Goal: Check status: Check status

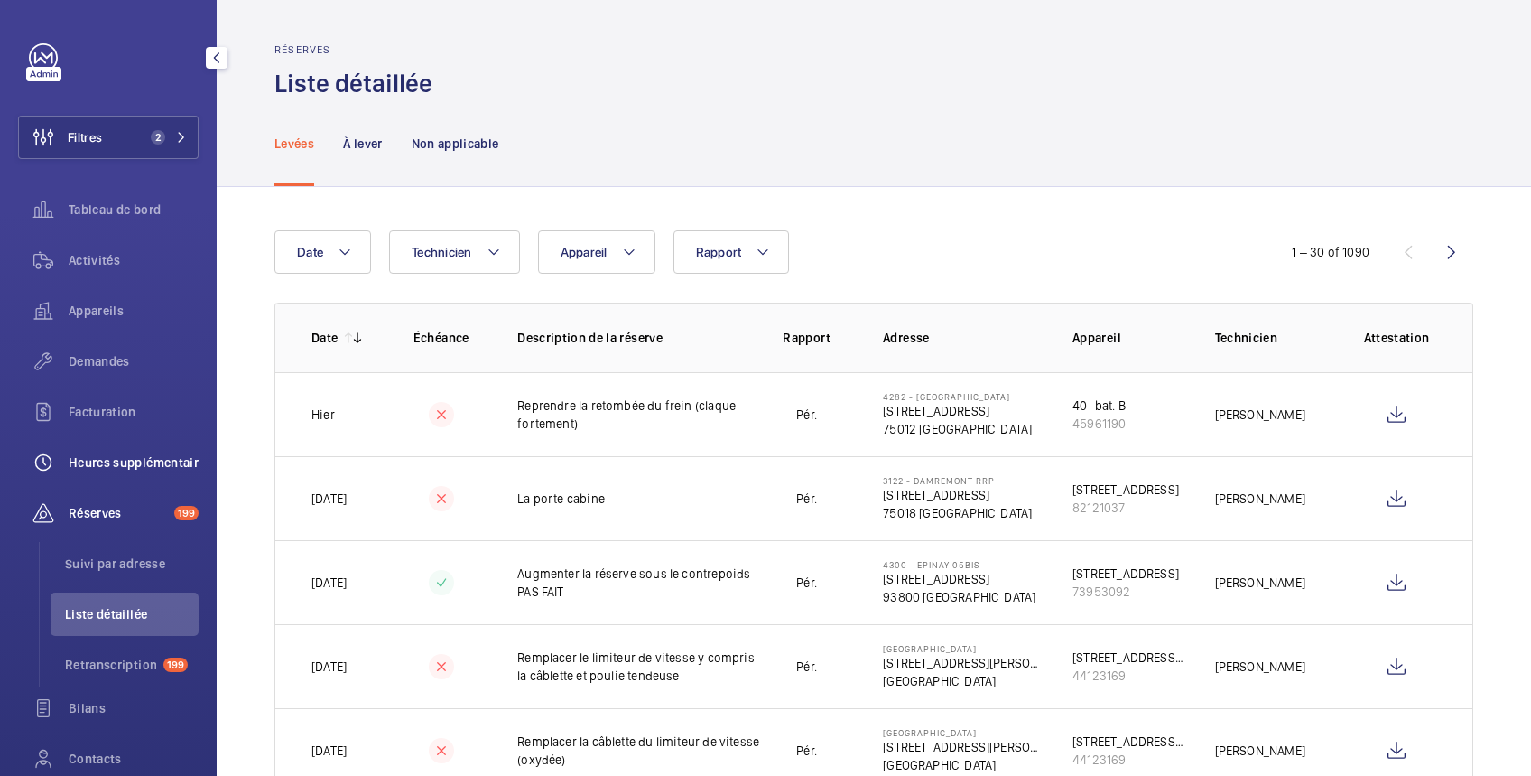
scroll to position [642, 0]
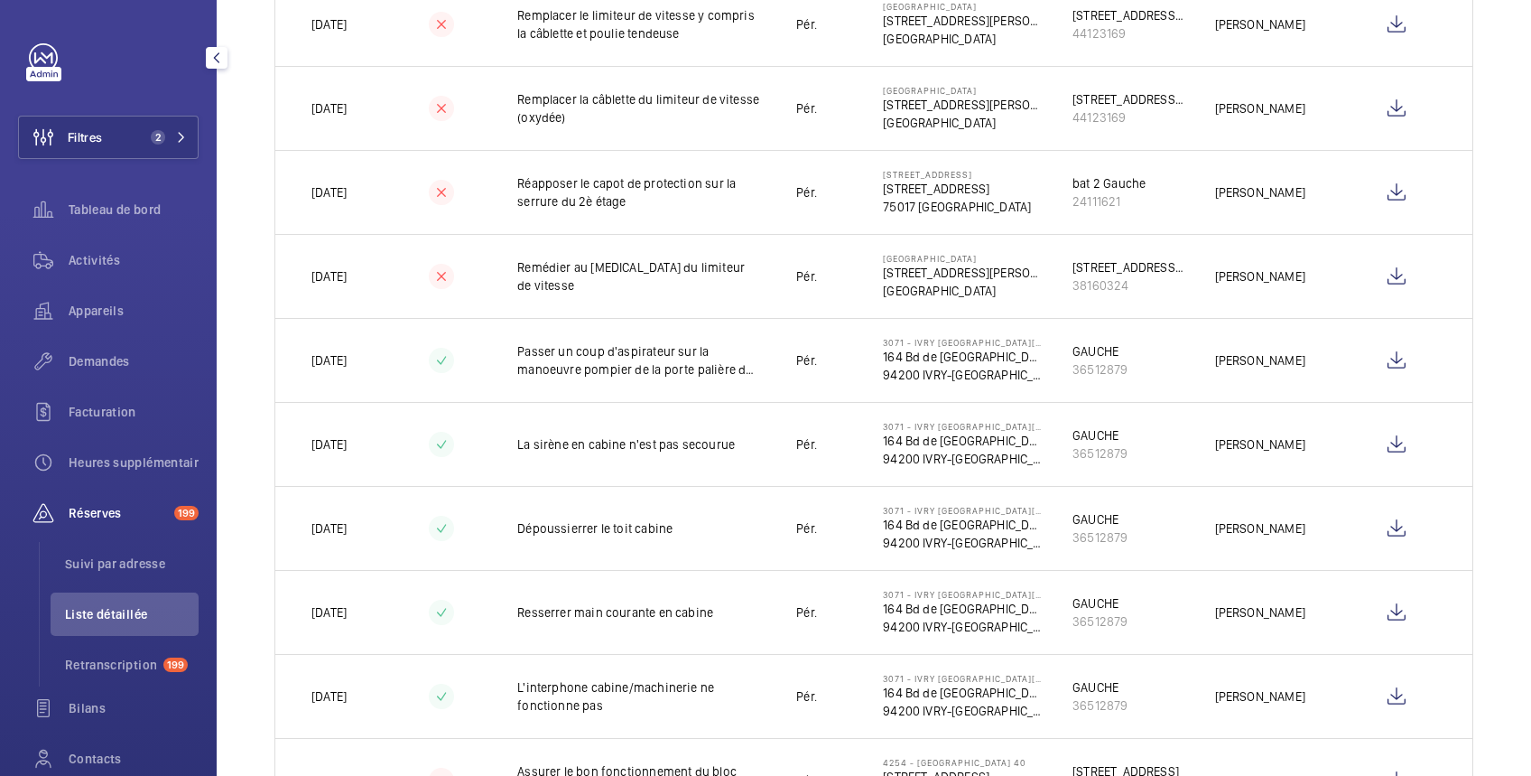
click at [107, 615] on span "Liste détaillée" at bounding box center [132, 614] width 134 height 18
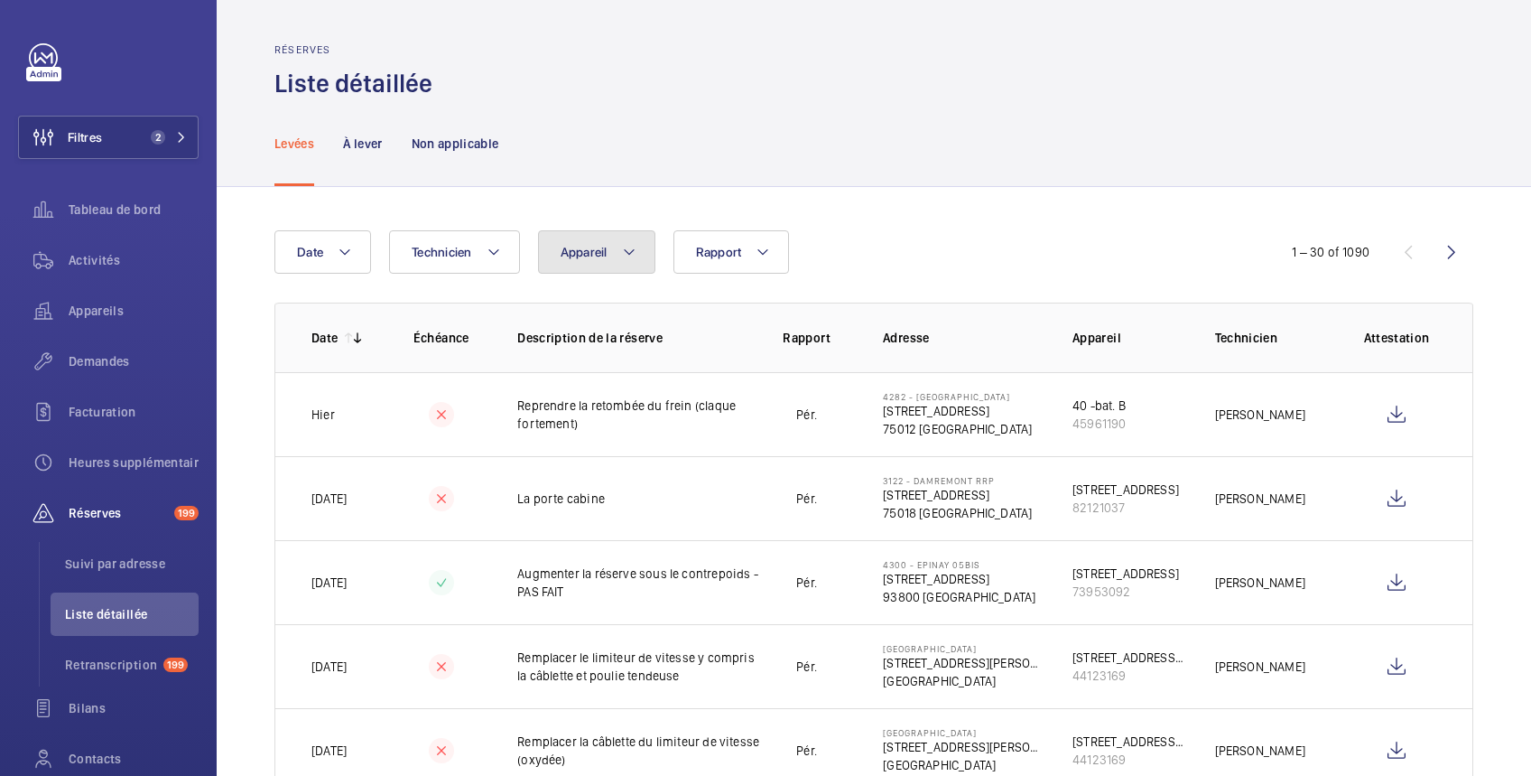
click at [603, 251] on span "Appareil" at bounding box center [584, 252] width 47 height 14
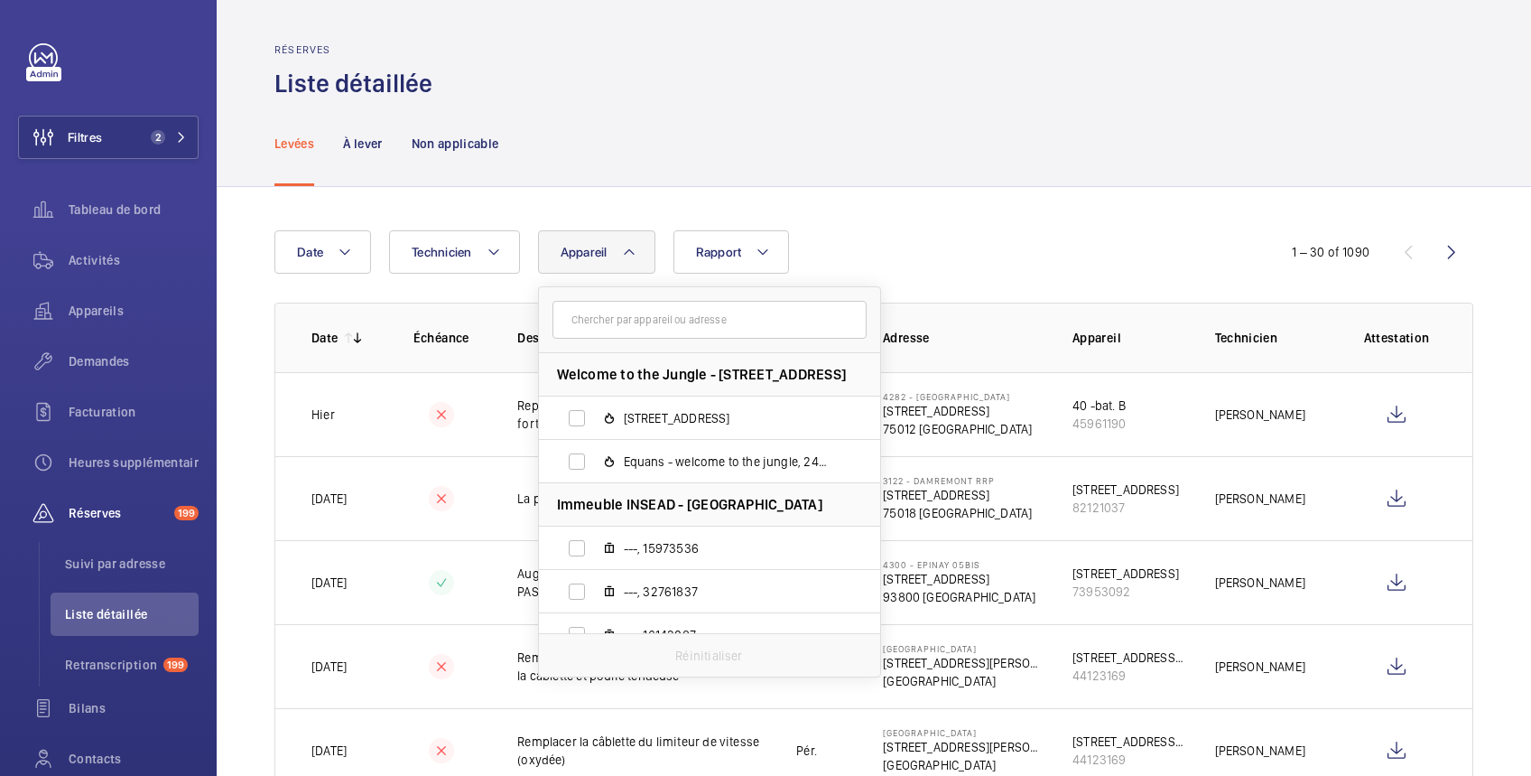
click at [600, 325] on input "text" at bounding box center [710, 320] width 314 height 38
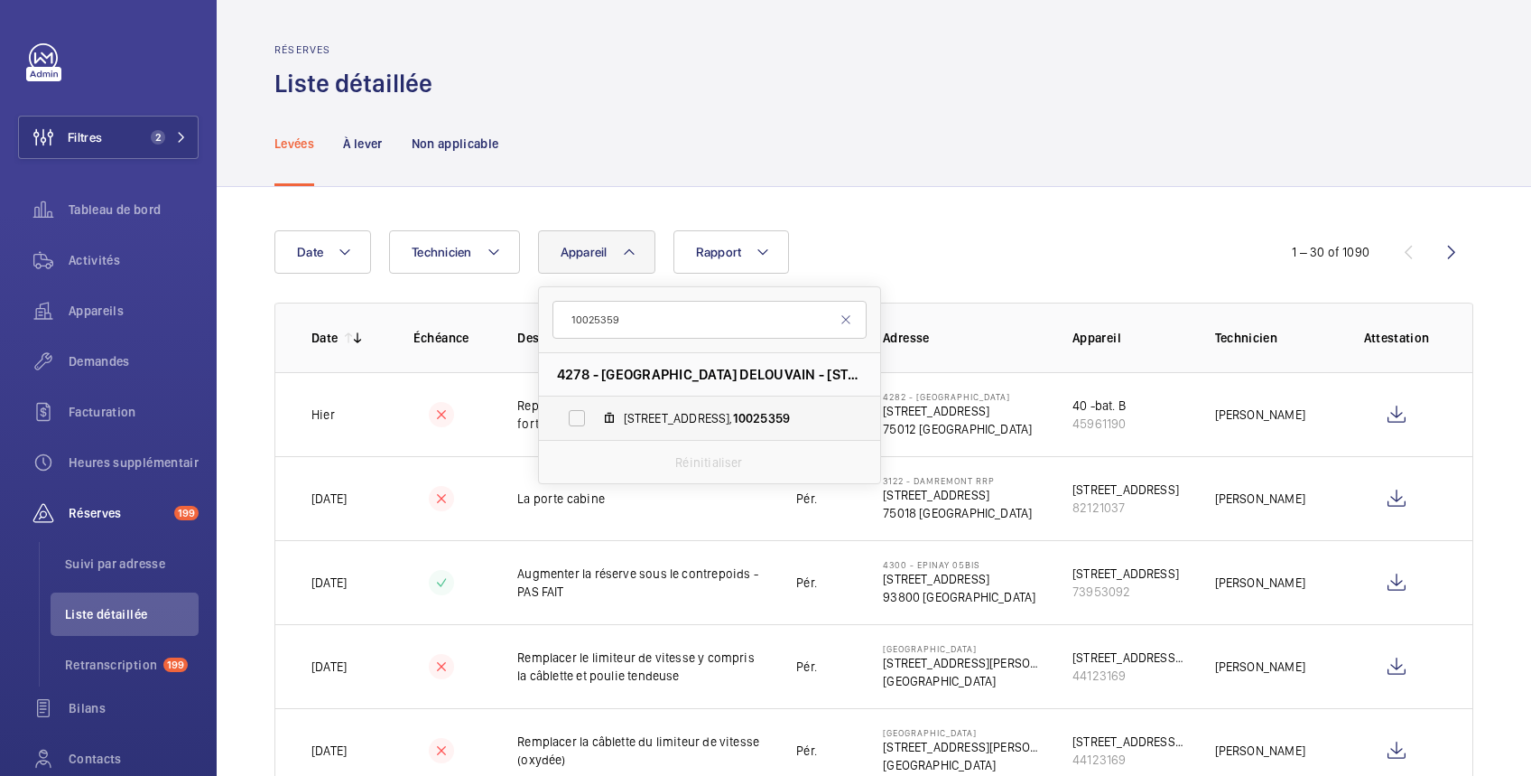
type input "10025359"
click at [577, 415] on label "[STREET_ADDRESS]" at bounding box center [695, 417] width 312 height 43
click at [577, 415] on input "[STREET_ADDRESS]" at bounding box center [577, 418] width 36 height 36
checkbox input "true"
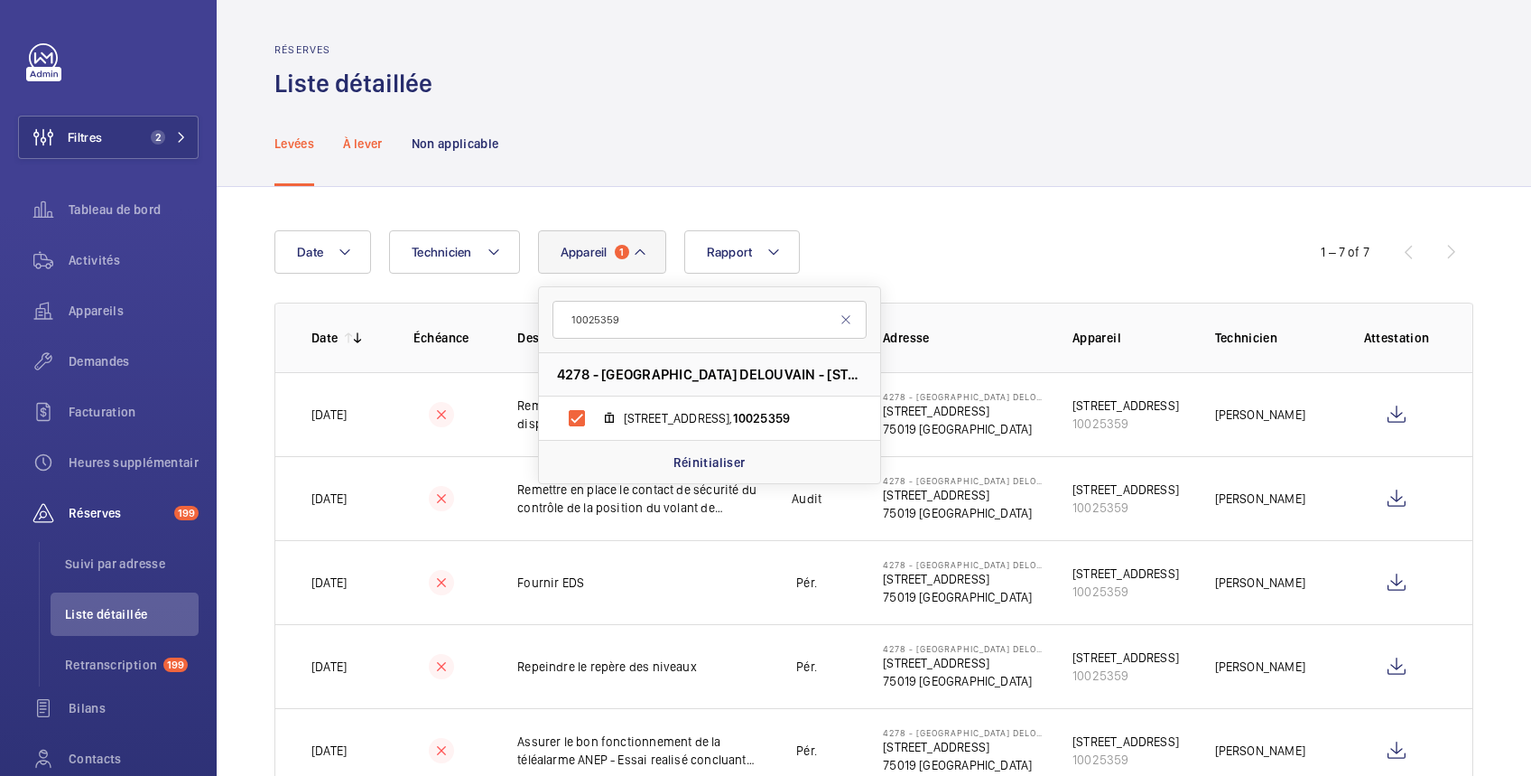
click at [371, 135] on p "À lever" at bounding box center [362, 144] width 39 height 18
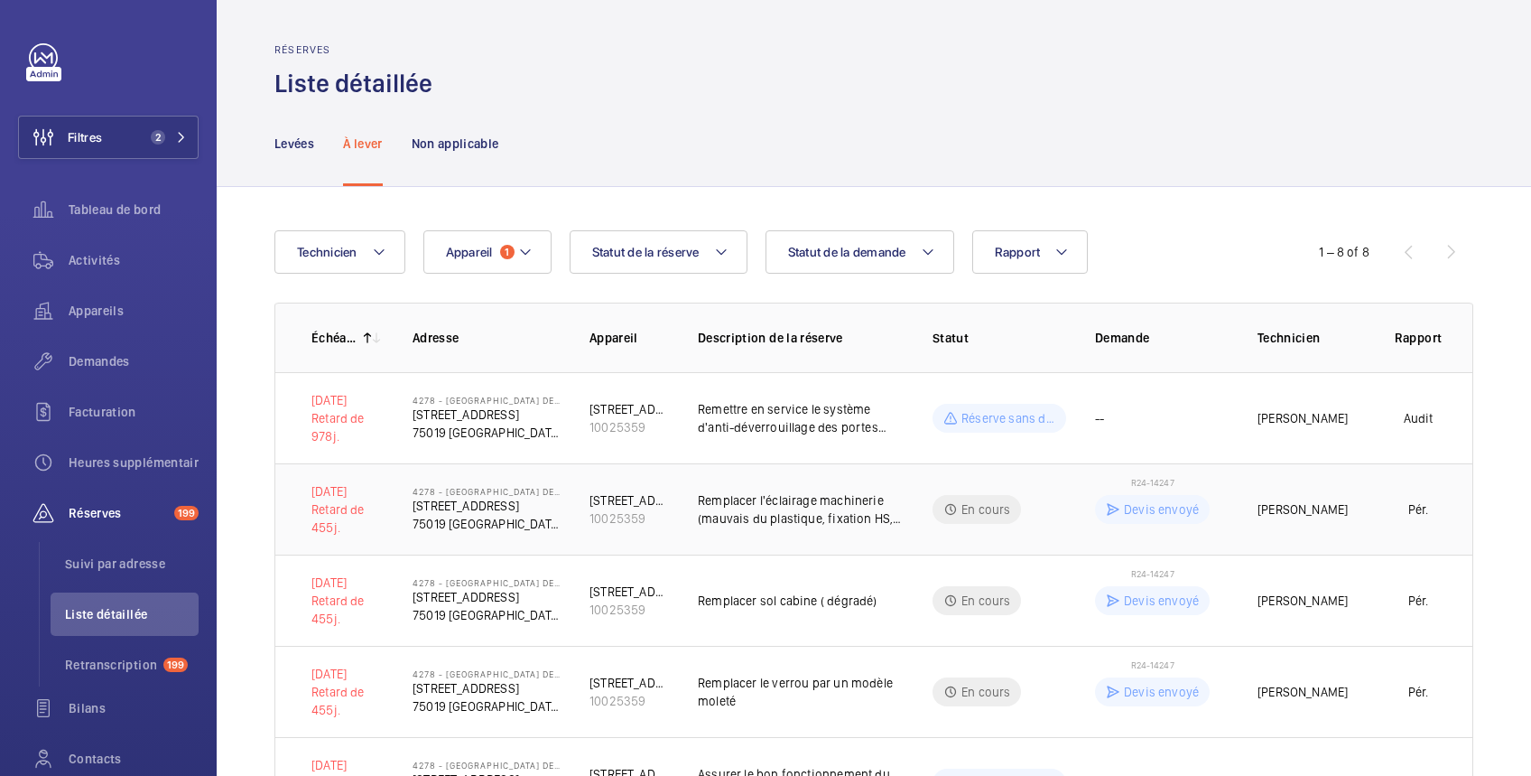
click at [1175, 512] on p "Devis envoyé" at bounding box center [1161, 509] width 75 height 18
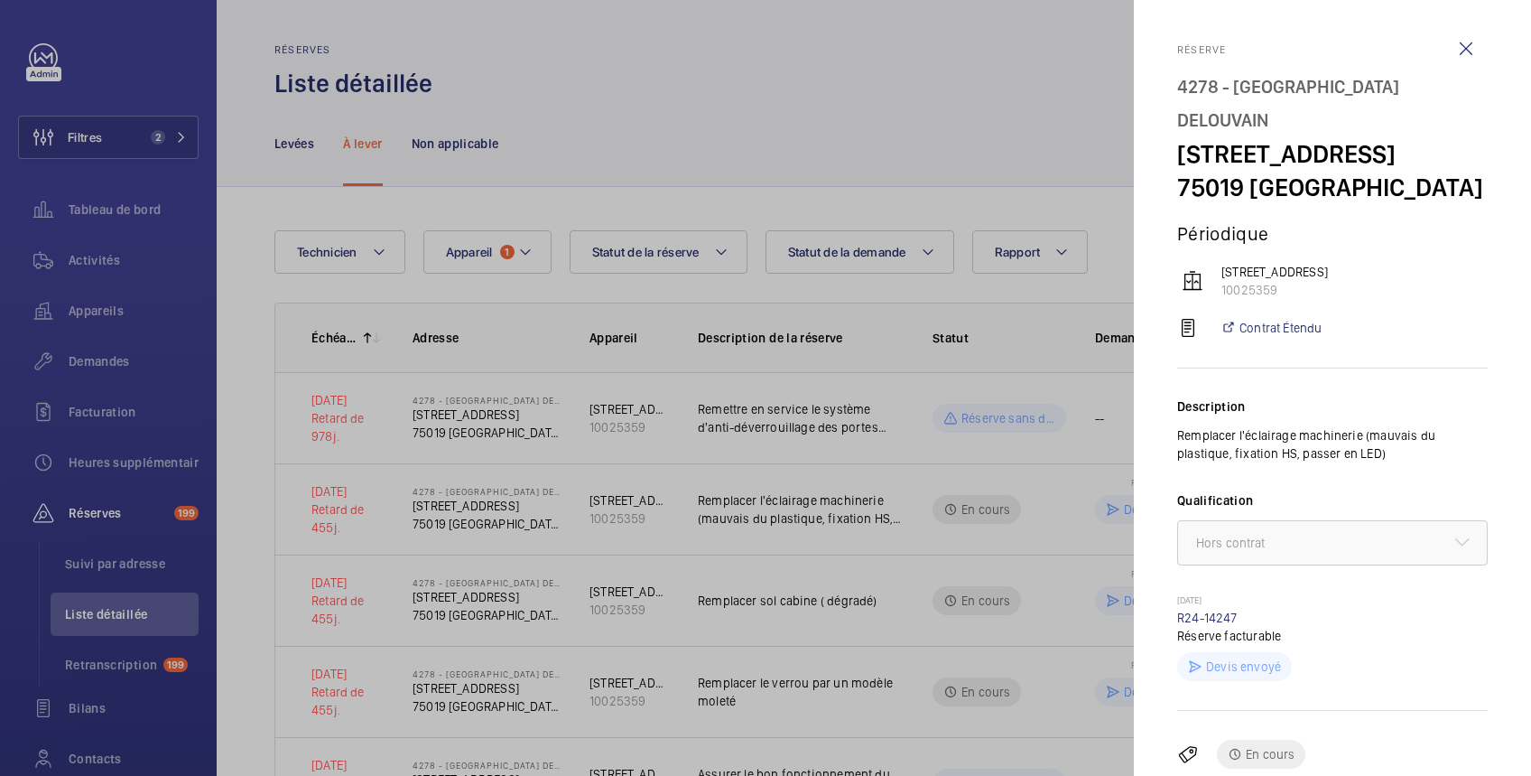
click at [902, 107] on div at bounding box center [765, 388] width 1531 height 776
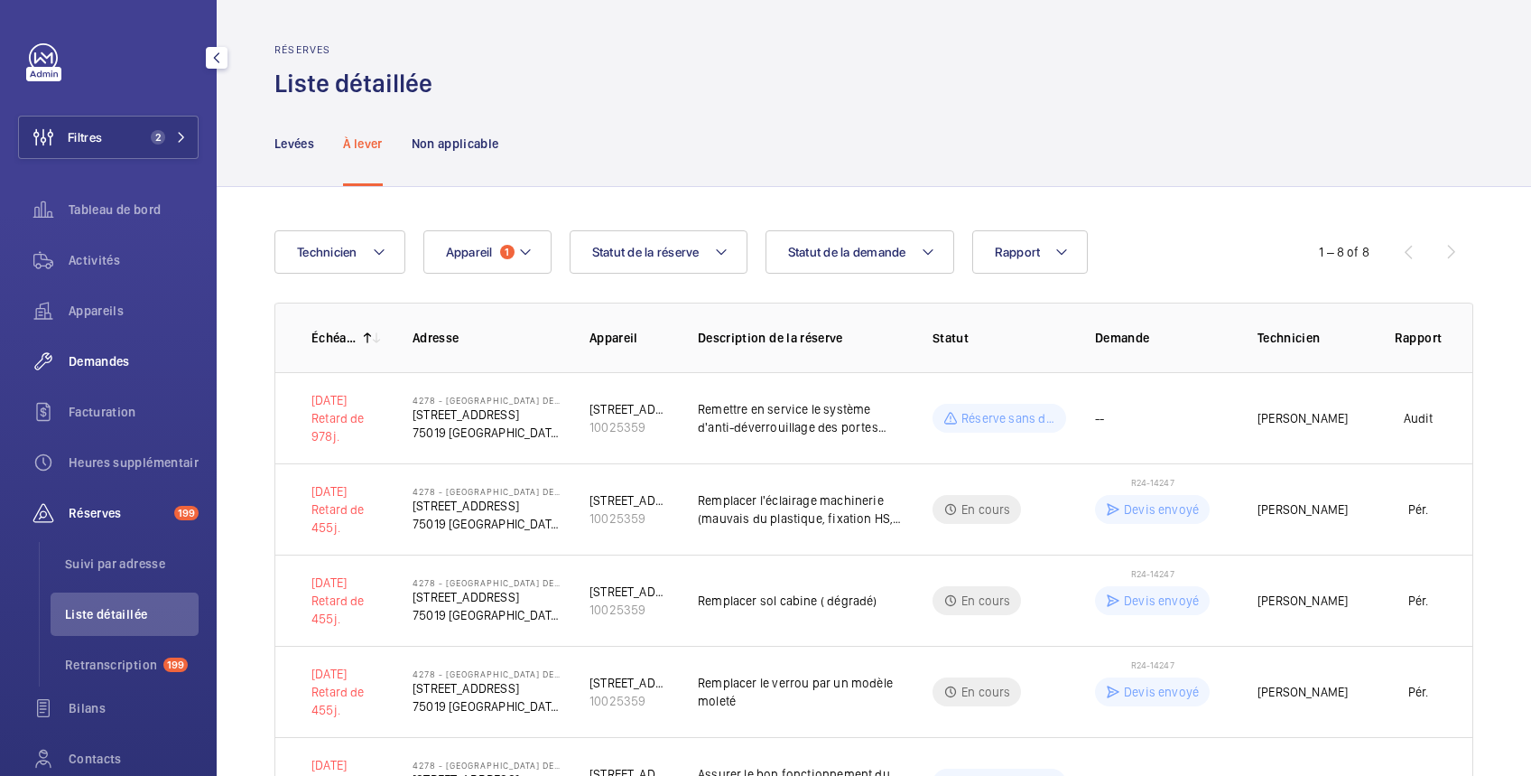
click at [107, 361] on span "Demandes" at bounding box center [134, 361] width 130 height 18
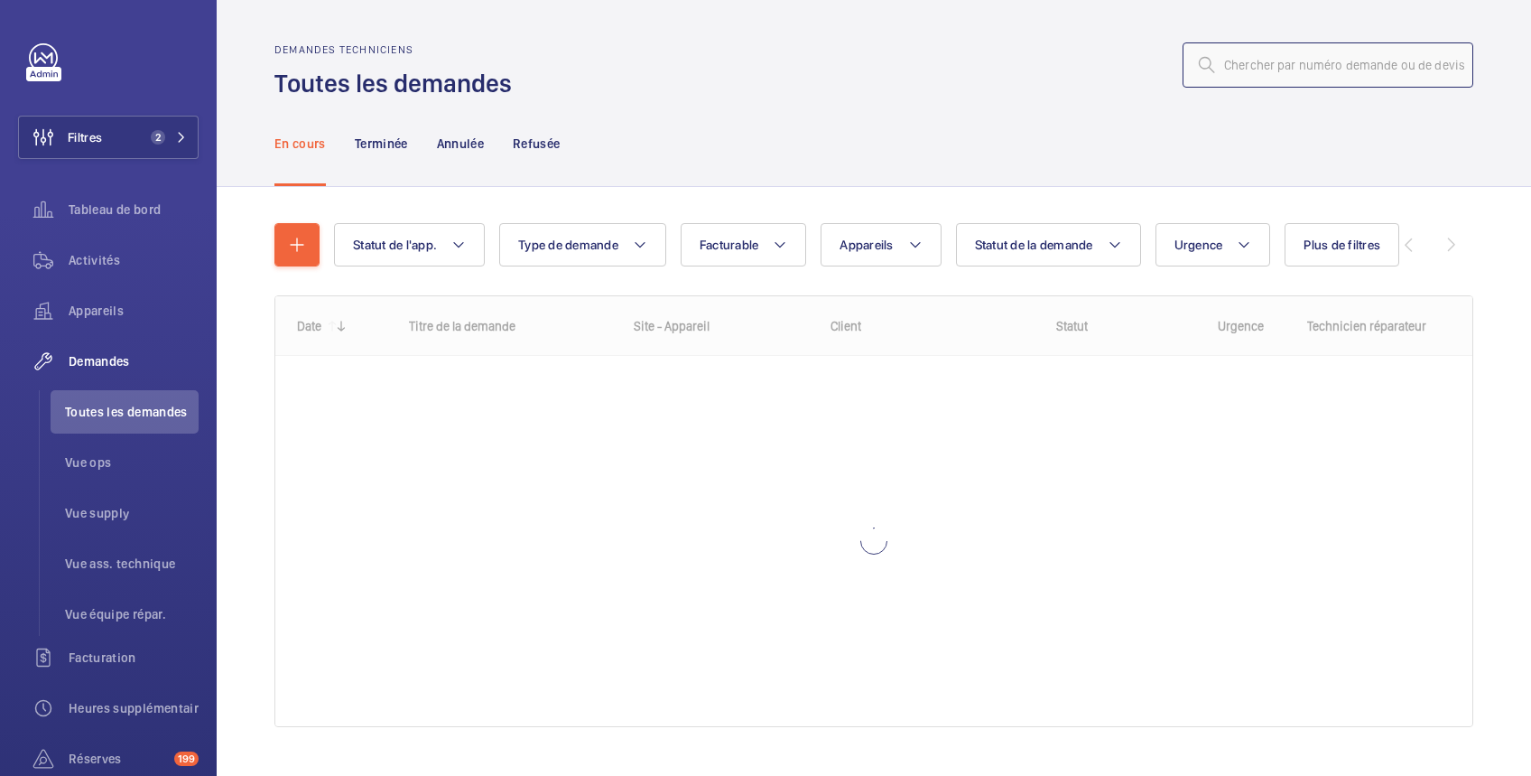
click at [1237, 65] on input "text" at bounding box center [1328, 64] width 291 height 45
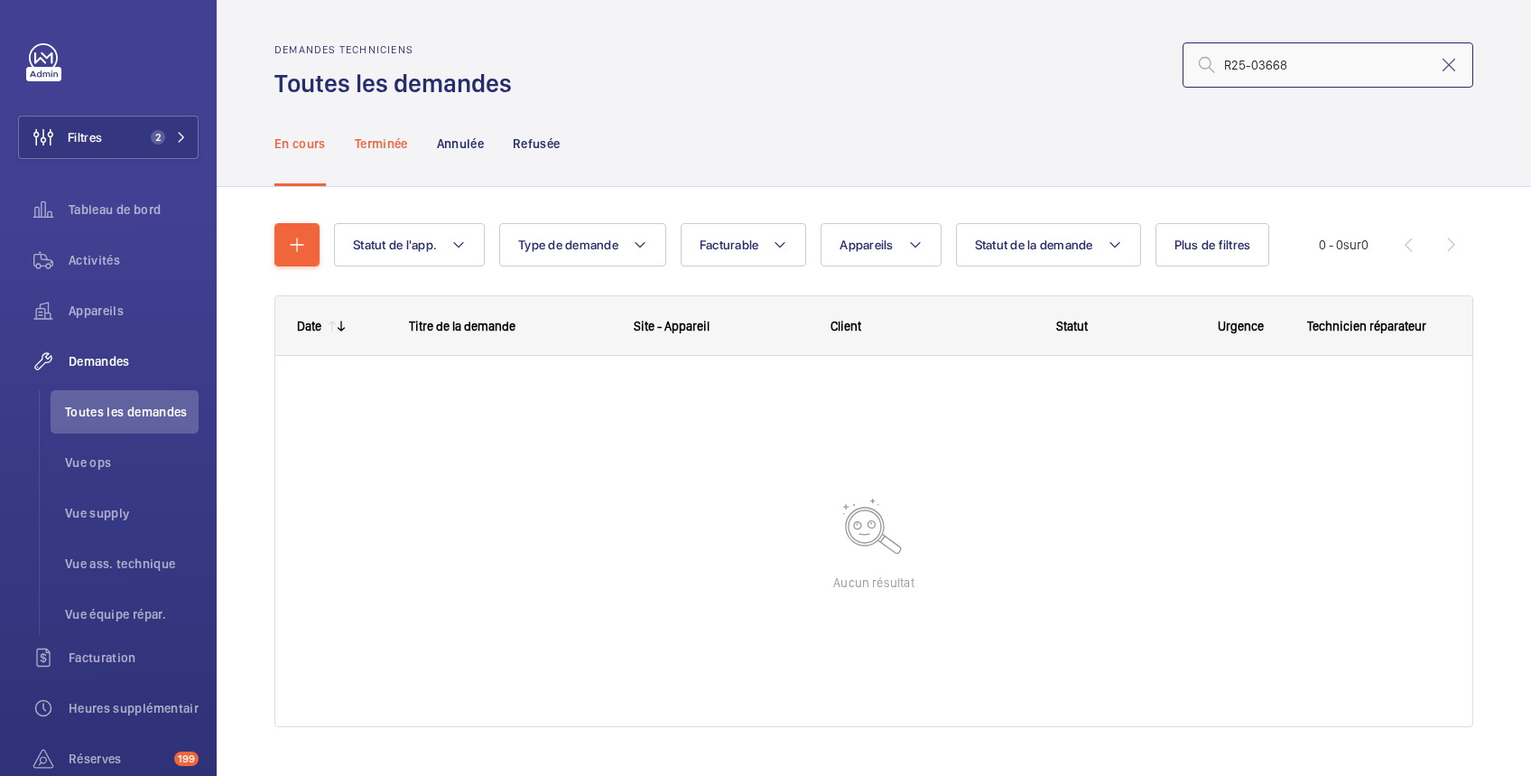
type input "R25-03668"
click at [383, 143] on p "Terminée" at bounding box center [381, 144] width 53 height 18
click at [540, 135] on p "Refusée" at bounding box center [536, 144] width 47 height 18
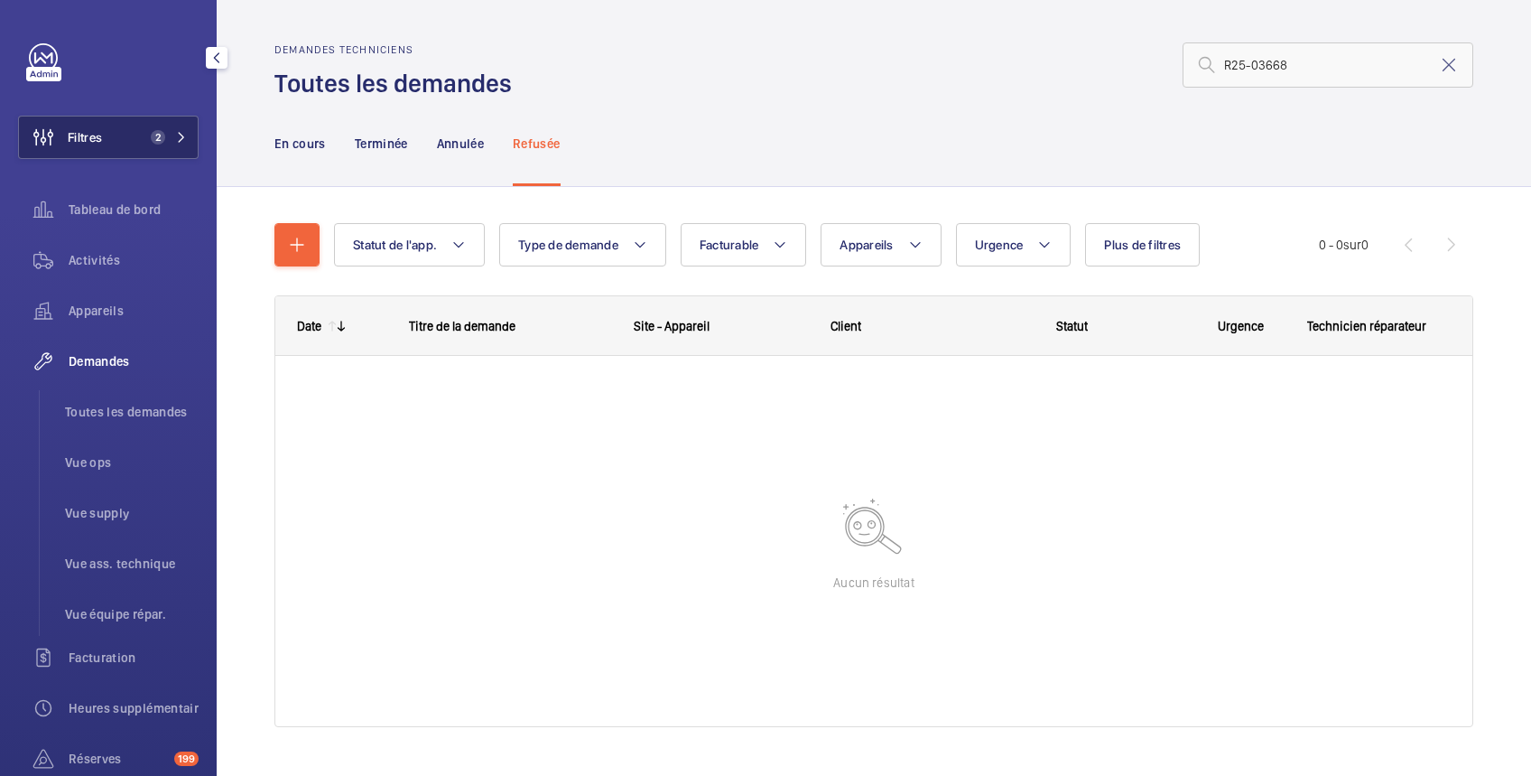
click at [135, 135] on button "Filtres 2" at bounding box center [108, 137] width 181 height 43
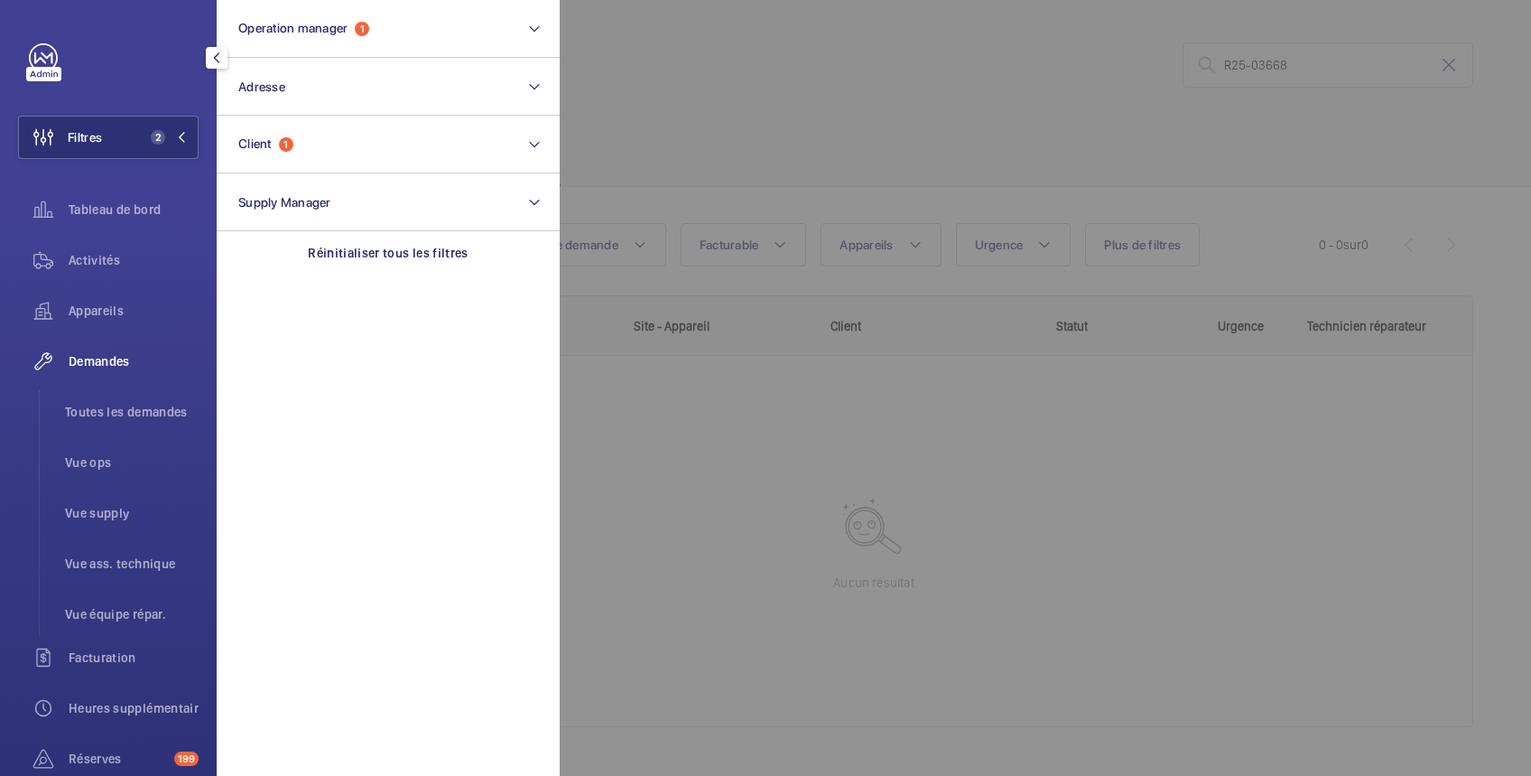
click at [621, 69] on div at bounding box center [1325, 388] width 1531 height 776
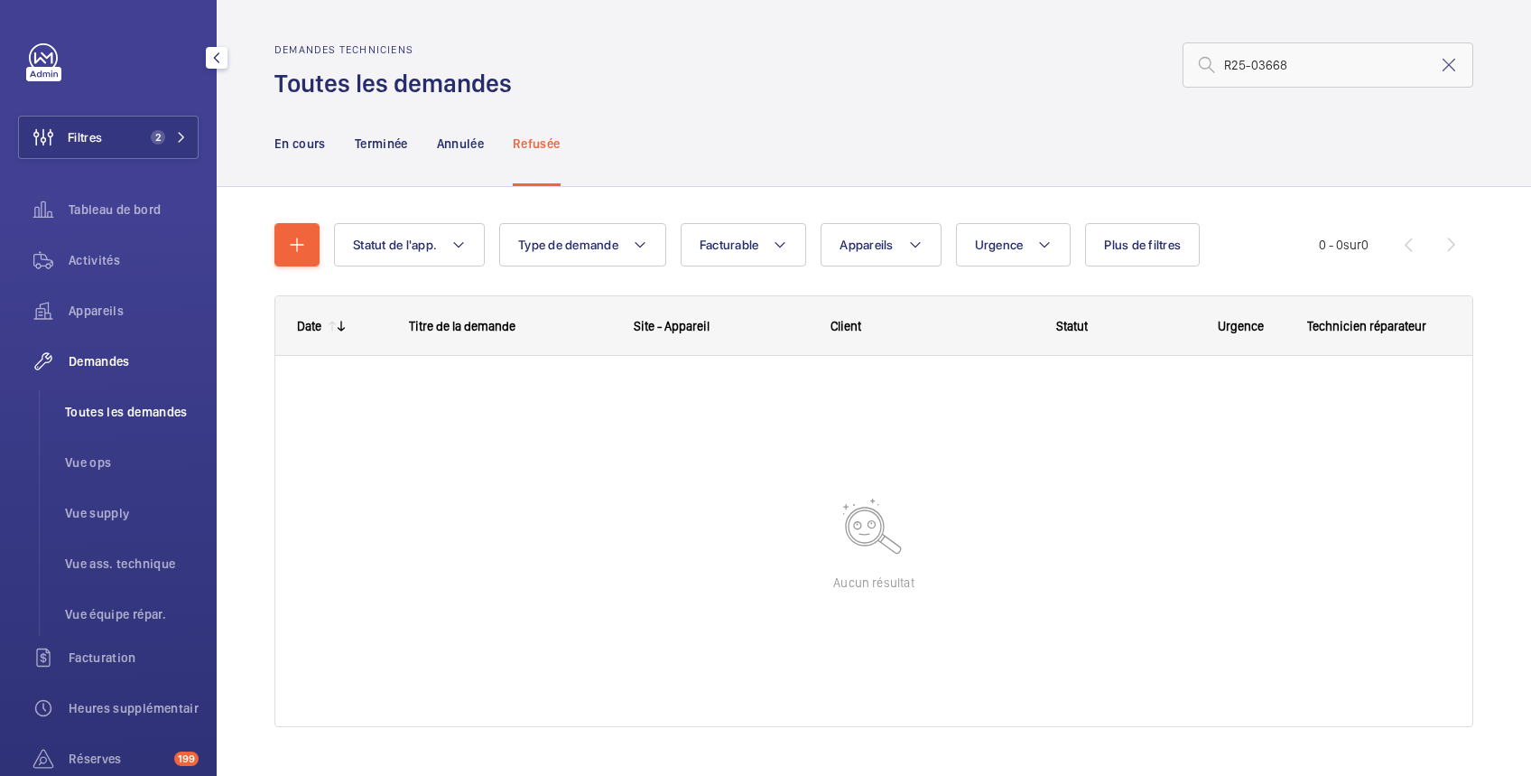
click at [140, 413] on span "Toutes les demandes" at bounding box center [132, 412] width 134 height 18
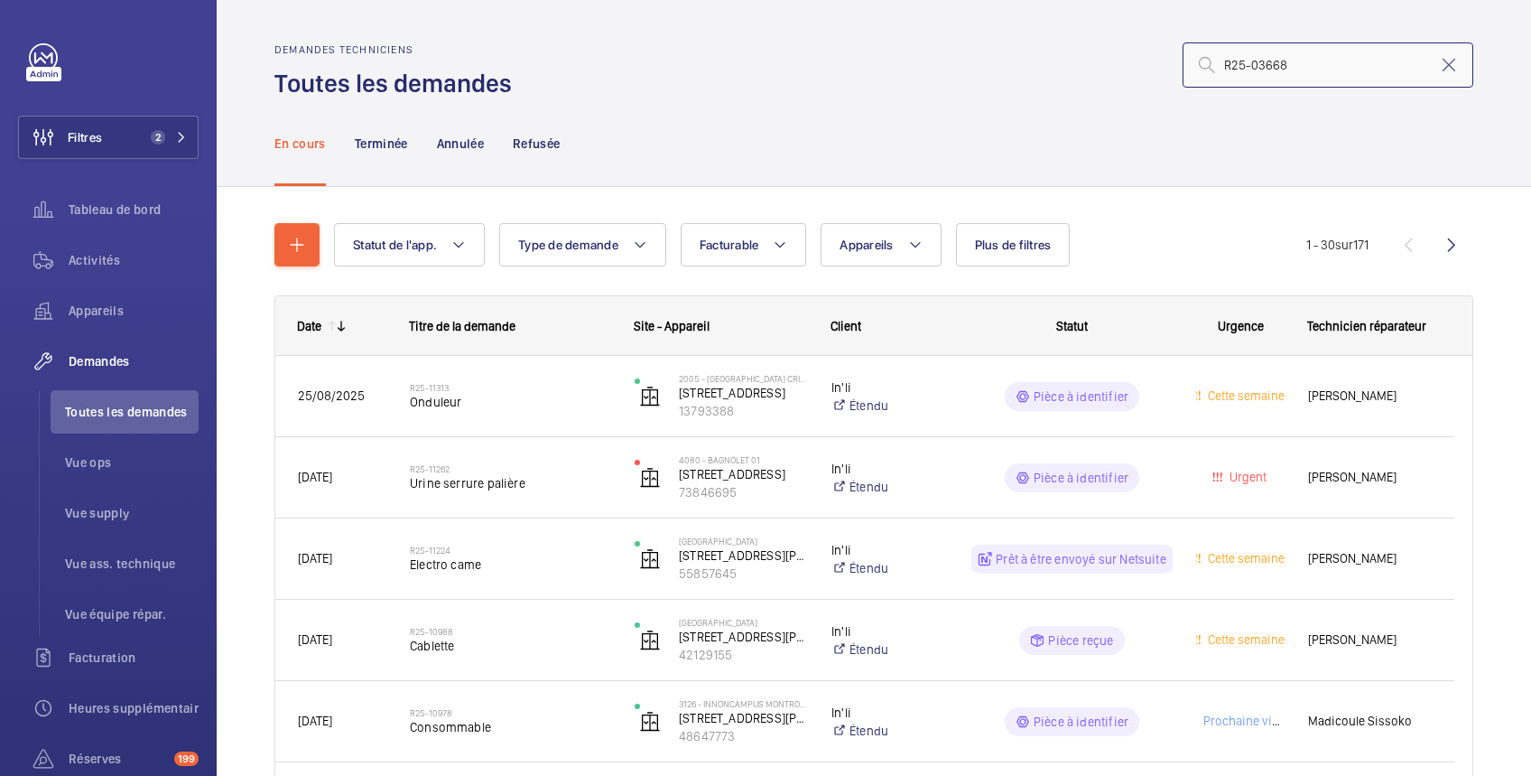
click at [1292, 67] on input "R25-03668" at bounding box center [1328, 64] width 291 height 45
click at [109, 362] on span "Demandes" at bounding box center [134, 361] width 130 height 18
click at [1317, 65] on input "R25-03668" at bounding box center [1328, 64] width 291 height 45
drag, startPoint x: 1317, startPoint y: 65, endPoint x: 1144, endPoint y: 73, distance: 173.6
click at [1144, 73] on div "R25-03668" at bounding box center [998, 64] width 951 height 43
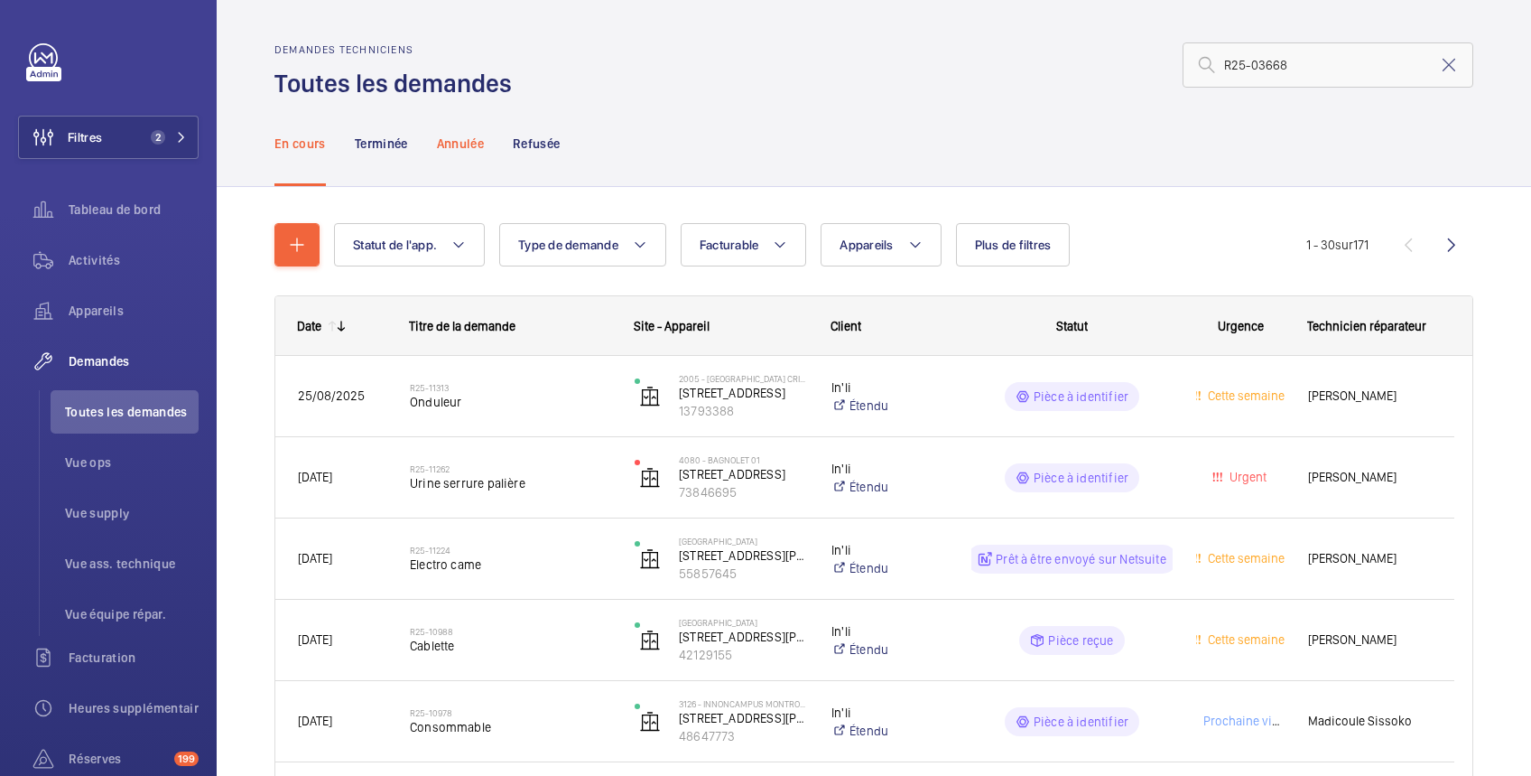
click at [459, 140] on p "Annulée" at bounding box center [460, 144] width 47 height 18
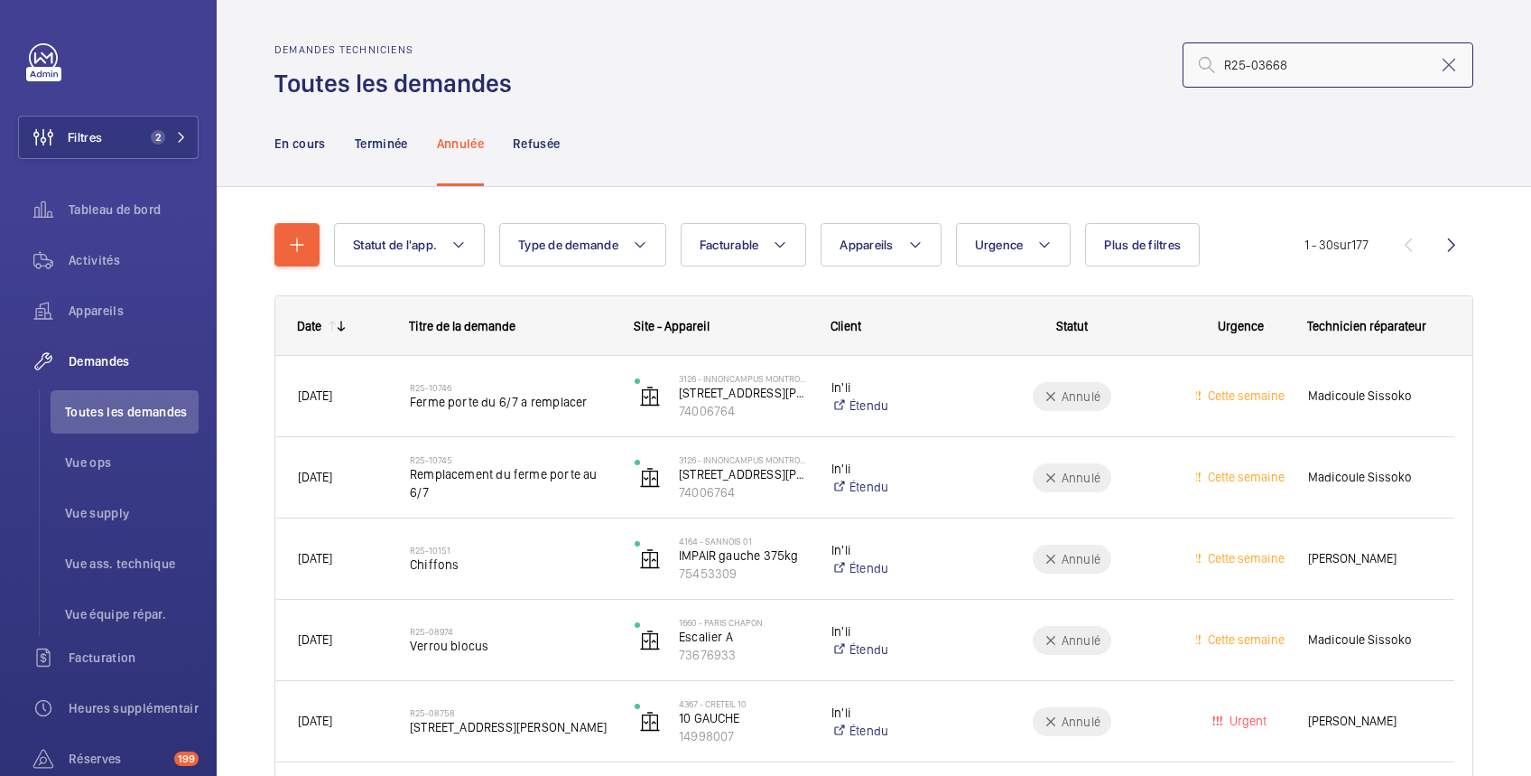
click at [1297, 67] on input "R25-03668" at bounding box center [1328, 64] width 291 height 45
drag, startPoint x: 1297, startPoint y: 68, endPoint x: 1205, endPoint y: 89, distance: 93.7
click at [1183, 45] on input "R25-03668" at bounding box center [1328, 64] width 291 height 45
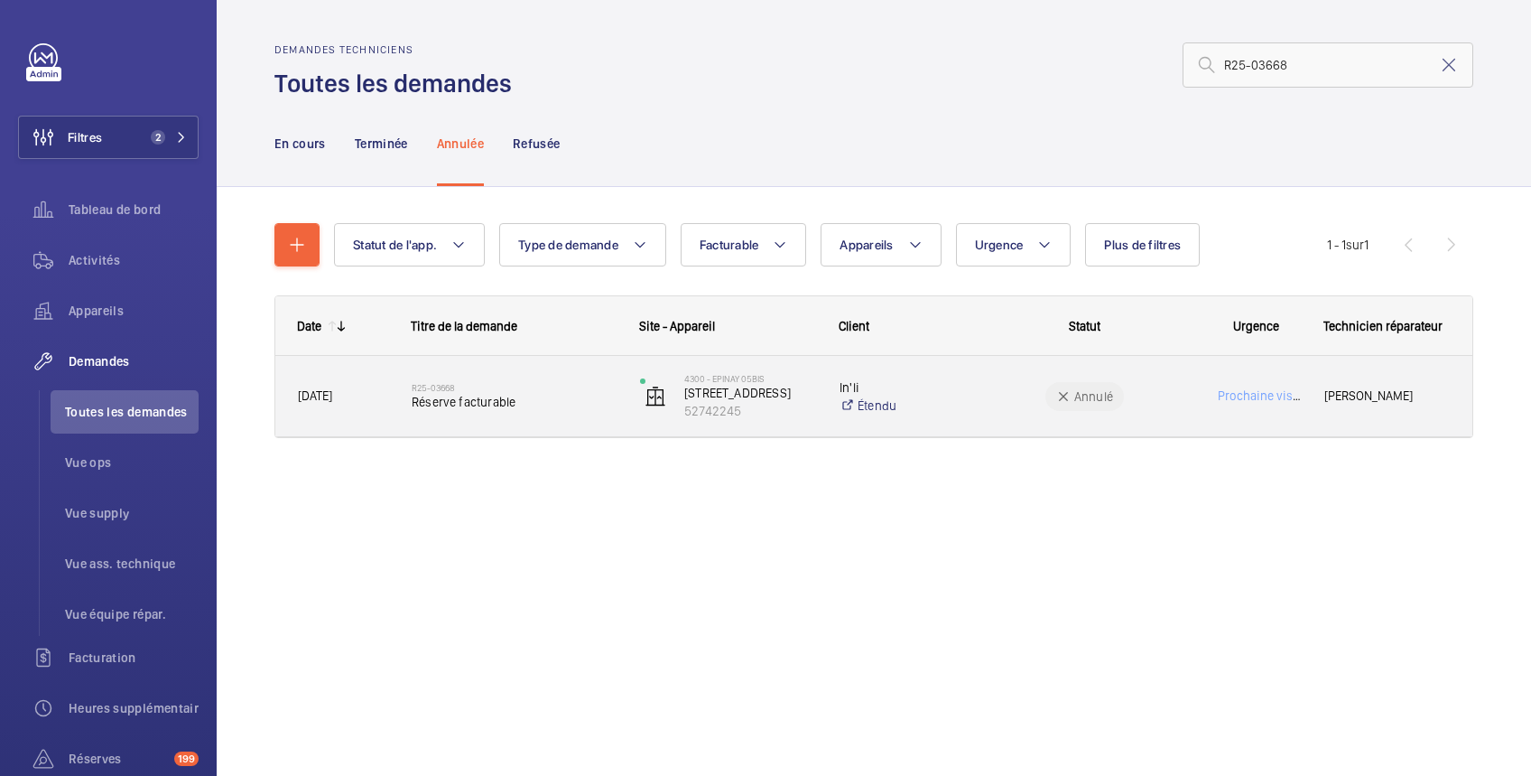
click at [1132, 389] on wm-front-pills-cell "Annulé" at bounding box center [1084, 396] width 205 height 29
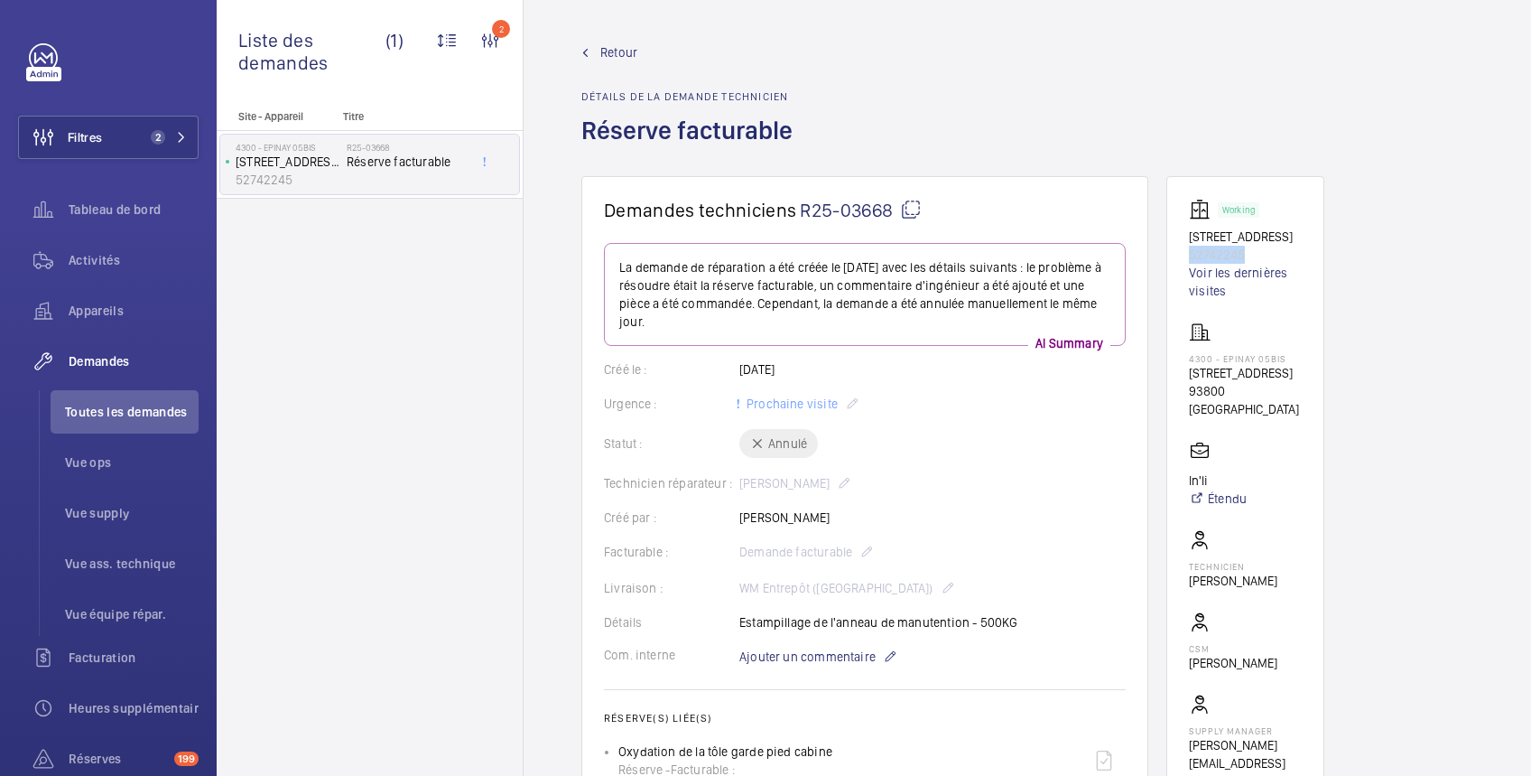
drag, startPoint x: 1258, startPoint y: 269, endPoint x: 1181, endPoint y: 274, distance: 76.9
click at [1181, 274] on wm-front-card "Working [STREET_ADDRESS] Voir les dernières visites 4300 - EPINAY [GEOGRAPHIC_D…" at bounding box center [1246, 494] width 158 height 637
copy p "52742245"
click at [631, 58] on span "Retour" at bounding box center [618, 52] width 37 height 18
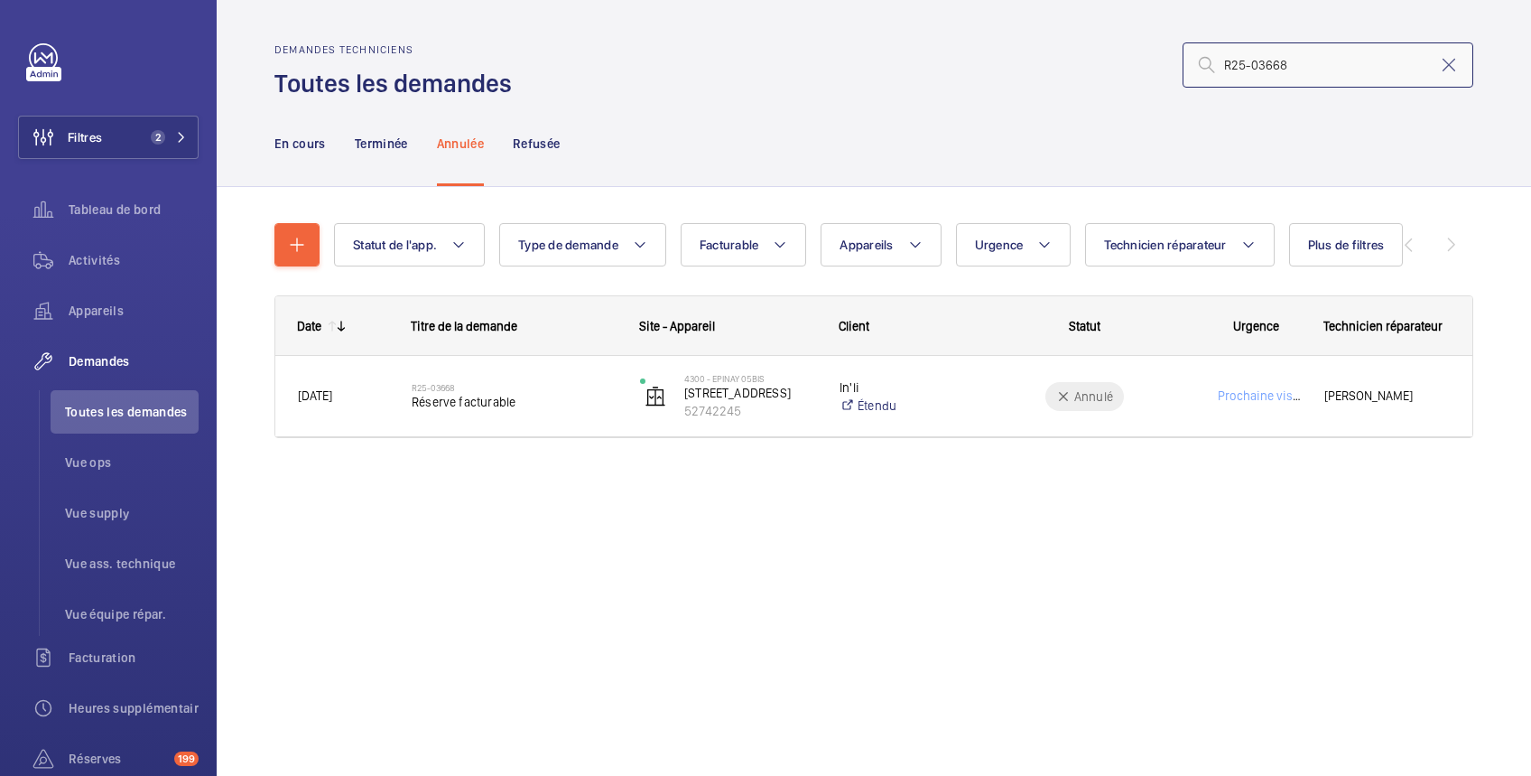
click at [1280, 66] on input "R25-03668" at bounding box center [1328, 64] width 291 height 45
drag, startPoint x: 1309, startPoint y: 60, endPoint x: 1199, endPoint y: 51, distance: 110.6
click at [1199, 51] on input "R25-03668" at bounding box center [1328, 64] width 291 height 45
paste input "1754"
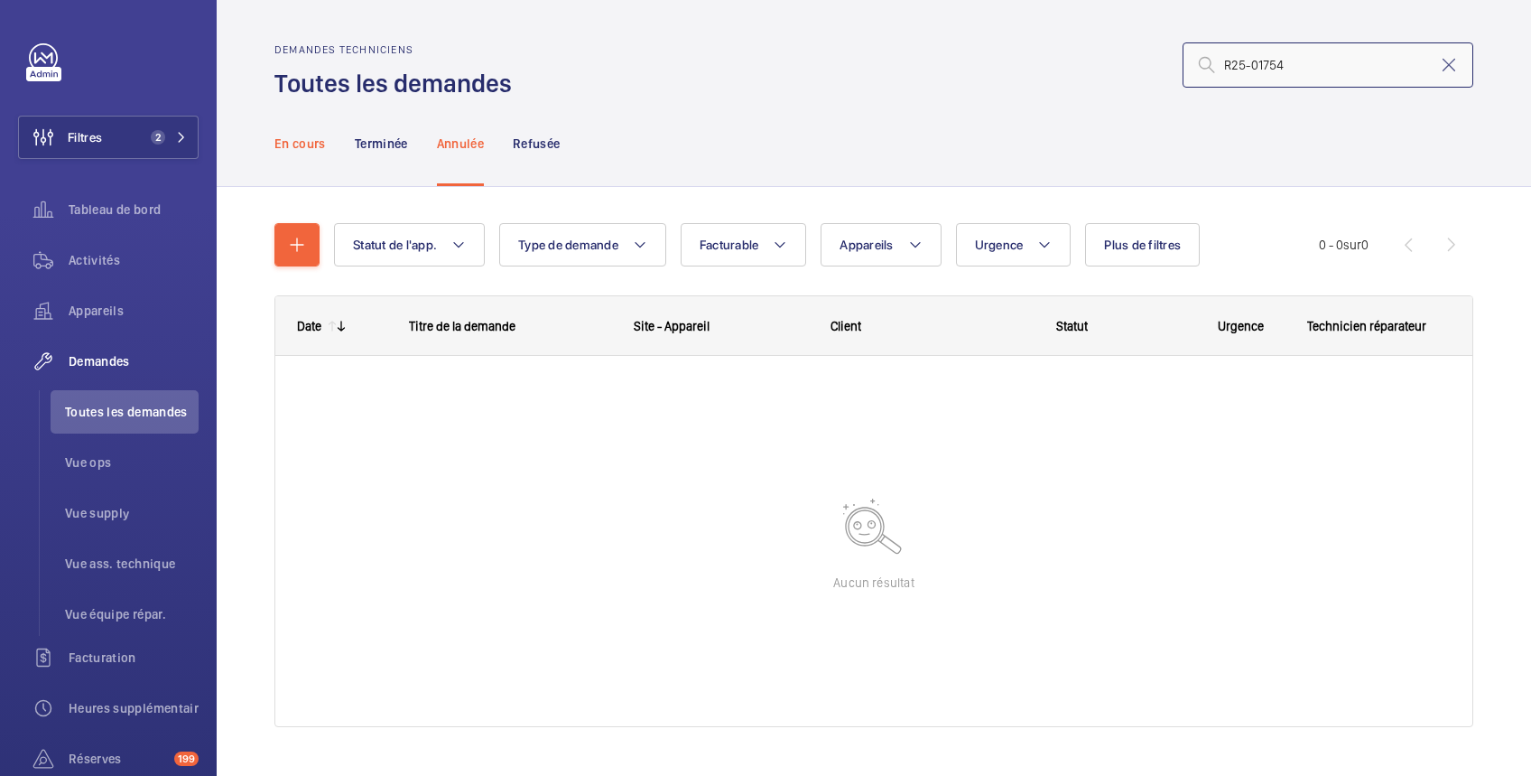
type input "R25-01754"
click at [289, 143] on p "En cours" at bounding box center [299, 144] width 51 height 18
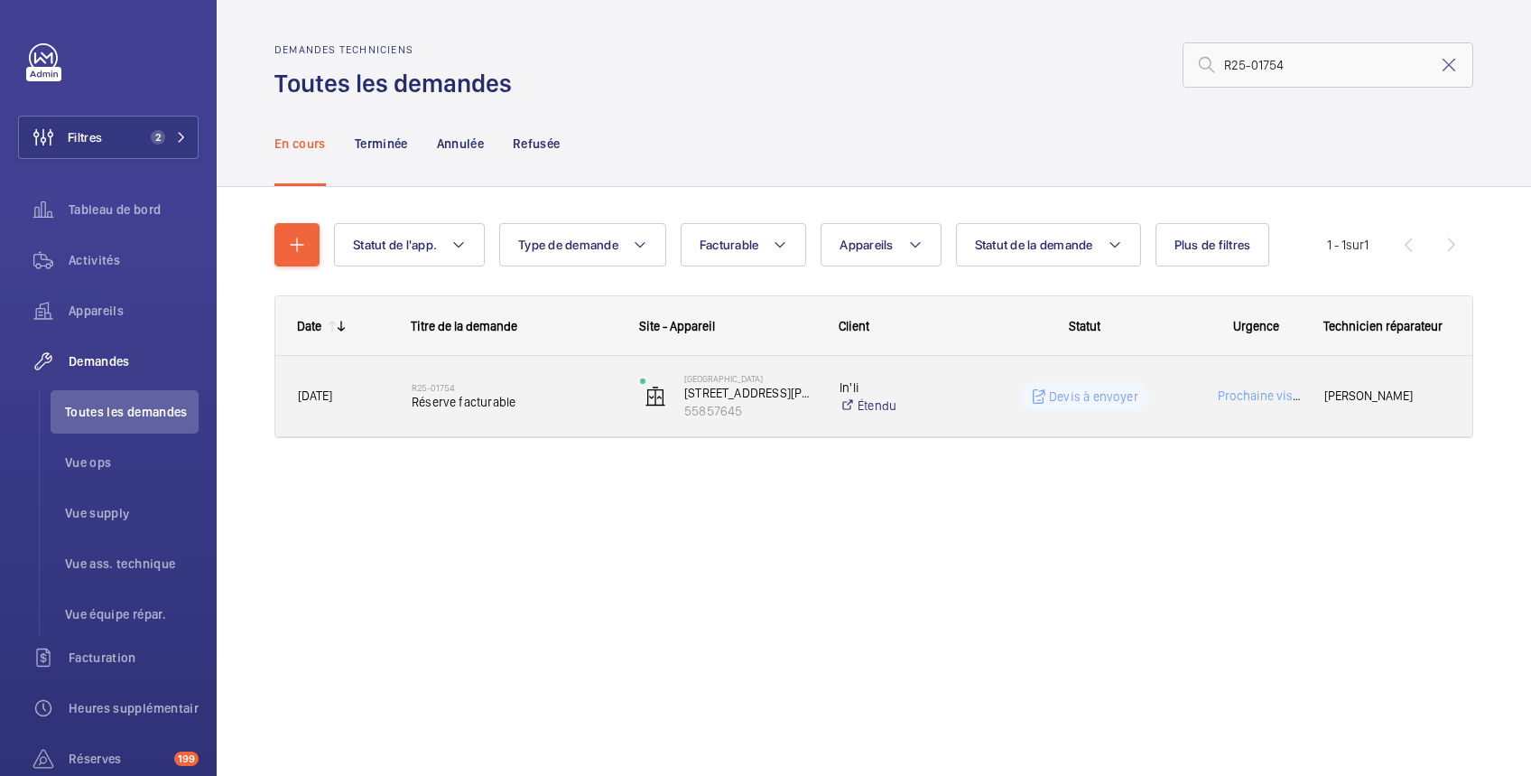
click at [1103, 393] on p "Devis à envoyer" at bounding box center [1093, 396] width 89 height 18
